Goal: Information Seeking & Learning: Learn about a topic

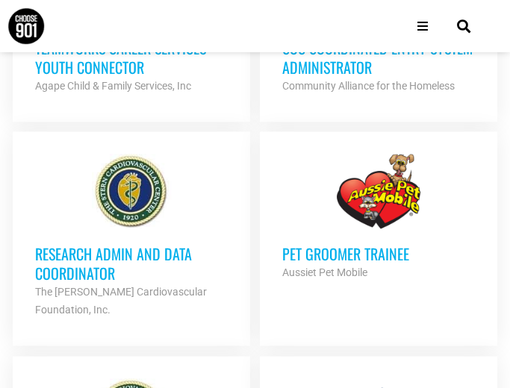
scroll to position [1741, 0]
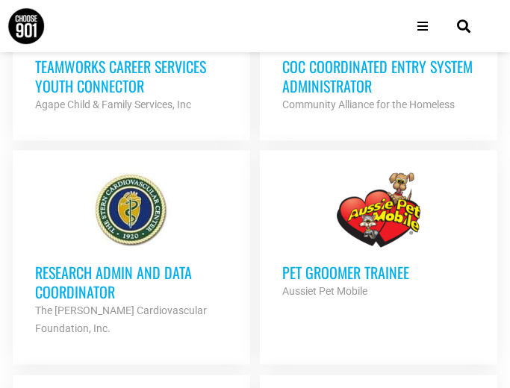
click at [306, 262] on h3 "Pet Groomer Trainee" at bounding box center [378, 271] width 193 height 19
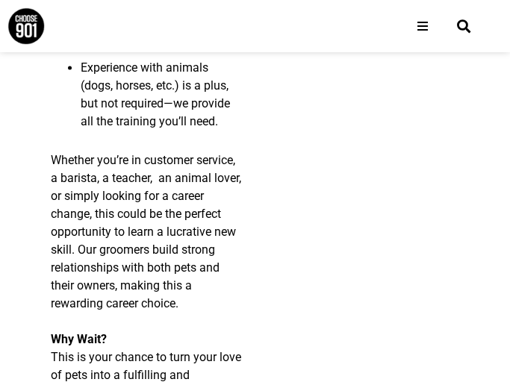
scroll to position [1537, 0]
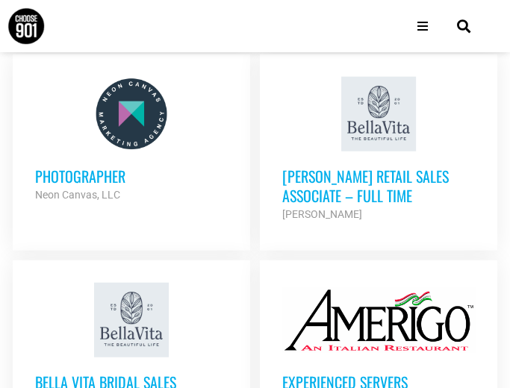
scroll to position [2204, 0]
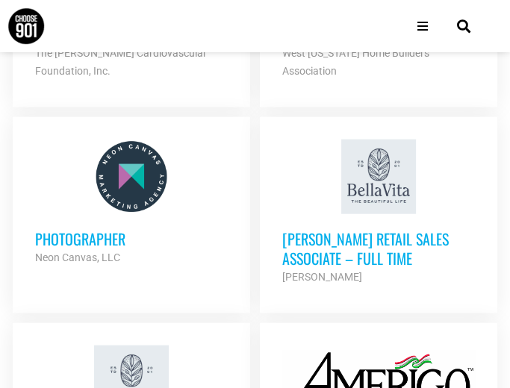
click at [92, 229] on h3 "Photographer" at bounding box center [131, 238] width 193 height 19
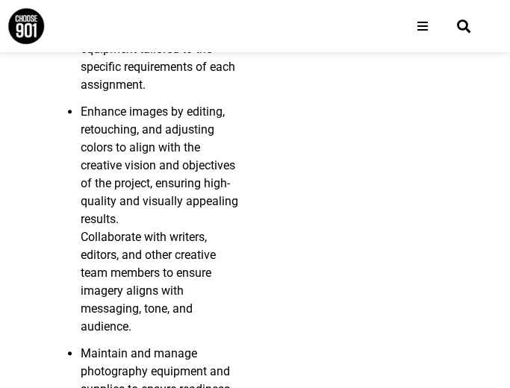
scroll to position [717, 0]
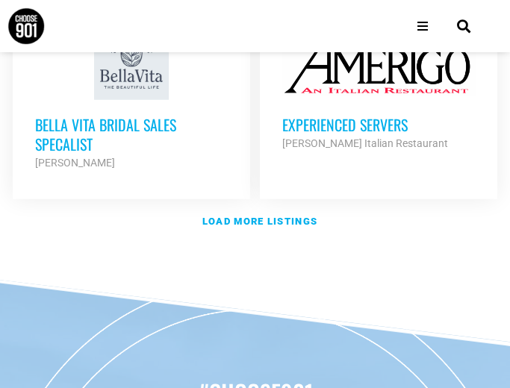
scroll to position [2511, 0]
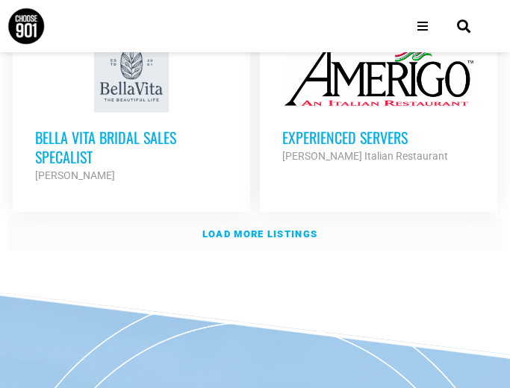
click at [238, 217] on link "Load more listings" at bounding box center [254, 234] width 495 height 34
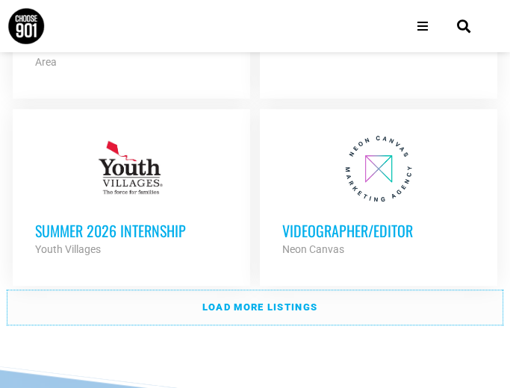
scroll to position [4355, 0]
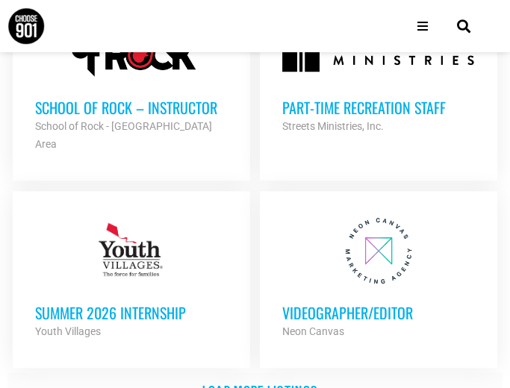
click at [247, 373] on link "Load more listings" at bounding box center [254, 390] width 495 height 34
click at [301, 326] on strong "Neon Canvas" at bounding box center [313, 332] width 62 height 12
